Goal: Use online tool/utility: Utilize a website feature to perform a specific function

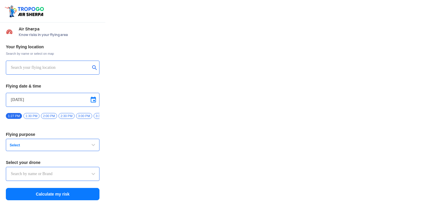
click at [64, 66] on input "text" at bounding box center [50, 67] width 79 height 7
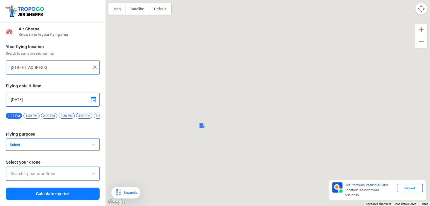
type input "[STREET_ADDRESS]"
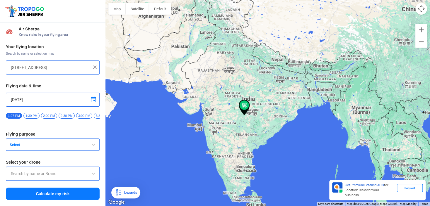
click at [97, 146] on span "button" at bounding box center [93, 144] width 7 height 7
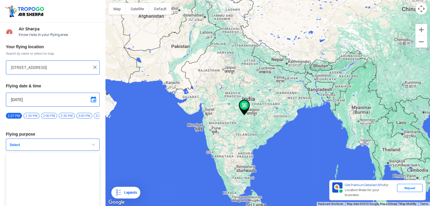
click at [90, 145] on span "button" at bounding box center [93, 144] width 7 height 7
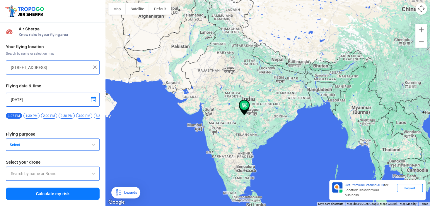
click at [89, 145] on button "Select" at bounding box center [53, 145] width 94 height 12
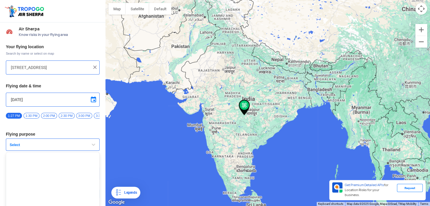
click at [90, 145] on span "button" at bounding box center [93, 144] width 7 height 7
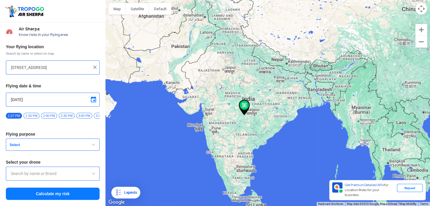
click at [96, 69] on img at bounding box center [95, 67] width 6 height 6
click at [67, 69] on input "text" at bounding box center [50, 67] width 79 height 7
type input "[STREET_ADDRESS]"
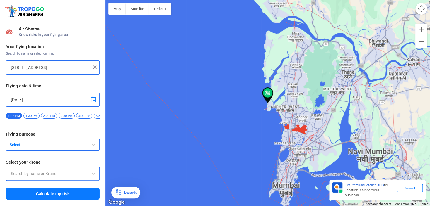
click at [46, 147] on span "Select" at bounding box center [43, 145] width 73 height 5
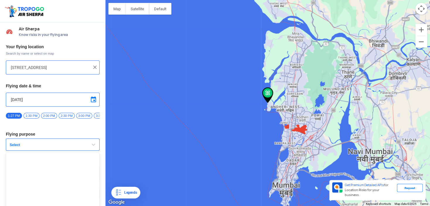
click at [90, 146] on span "button" at bounding box center [93, 144] width 7 height 7
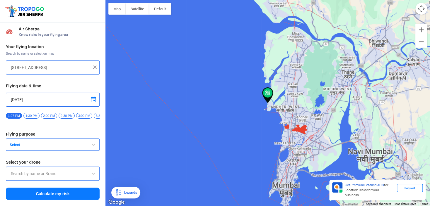
click at [90, 146] on button "Select" at bounding box center [53, 145] width 94 height 12
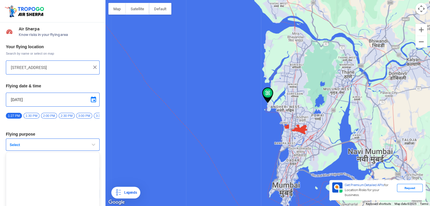
click at [91, 146] on span "button" at bounding box center [93, 144] width 7 height 7
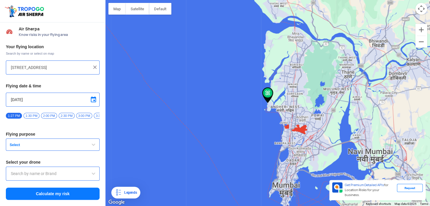
click at [63, 114] on span "2:30 PM" at bounding box center [67, 116] width 16 height 6
click at [92, 147] on span "button" at bounding box center [93, 144] width 7 height 7
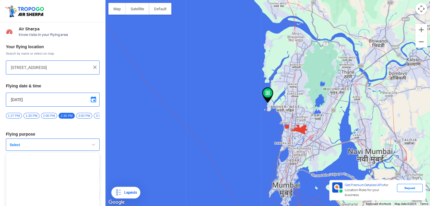
click at [92, 147] on span "button" at bounding box center [93, 144] width 7 height 7
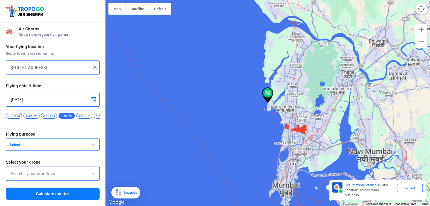
click at [88, 179] on div at bounding box center [53, 174] width 94 height 14
click at [91, 176] on span at bounding box center [93, 173] width 7 height 7
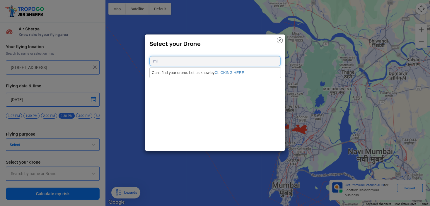
type input "m"
type input "dji"
click at [280, 38] on img at bounding box center [280, 40] width 6 height 6
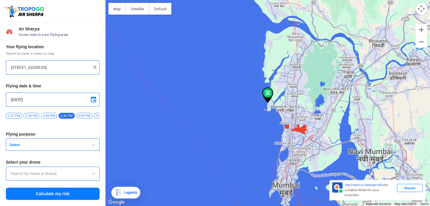
click at [73, 194] on button "Calculate my risk" at bounding box center [53, 194] width 94 height 12
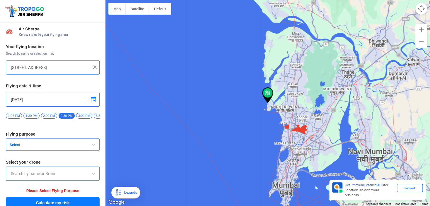
click at [81, 151] on button "Select" at bounding box center [53, 145] width 94 height 12
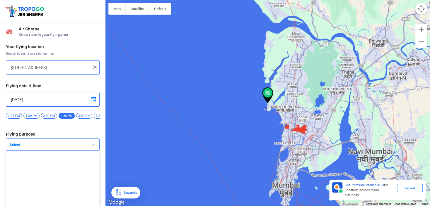
click at [91, 145] on span "button" at bounding box center [93, 144] width 7 height 7
